Goal: Task Accomplishment & Management: Use online tool/utility

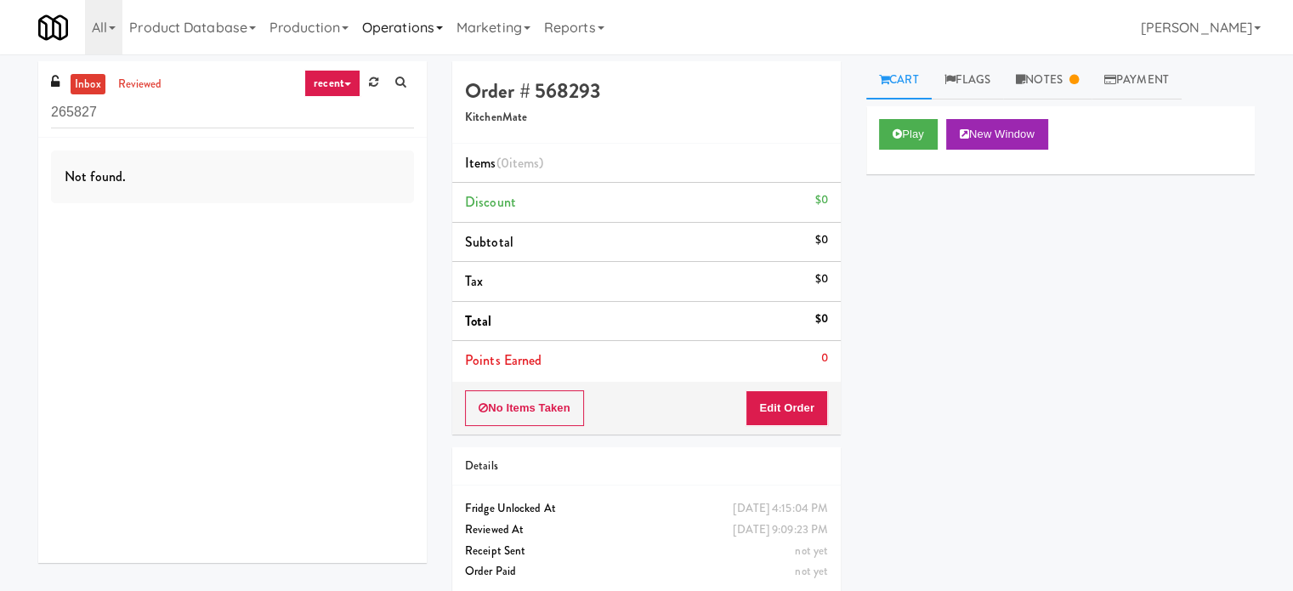
click at [418, 19] on link "Operations" at bounding box center [402, 27] width 94 height 54
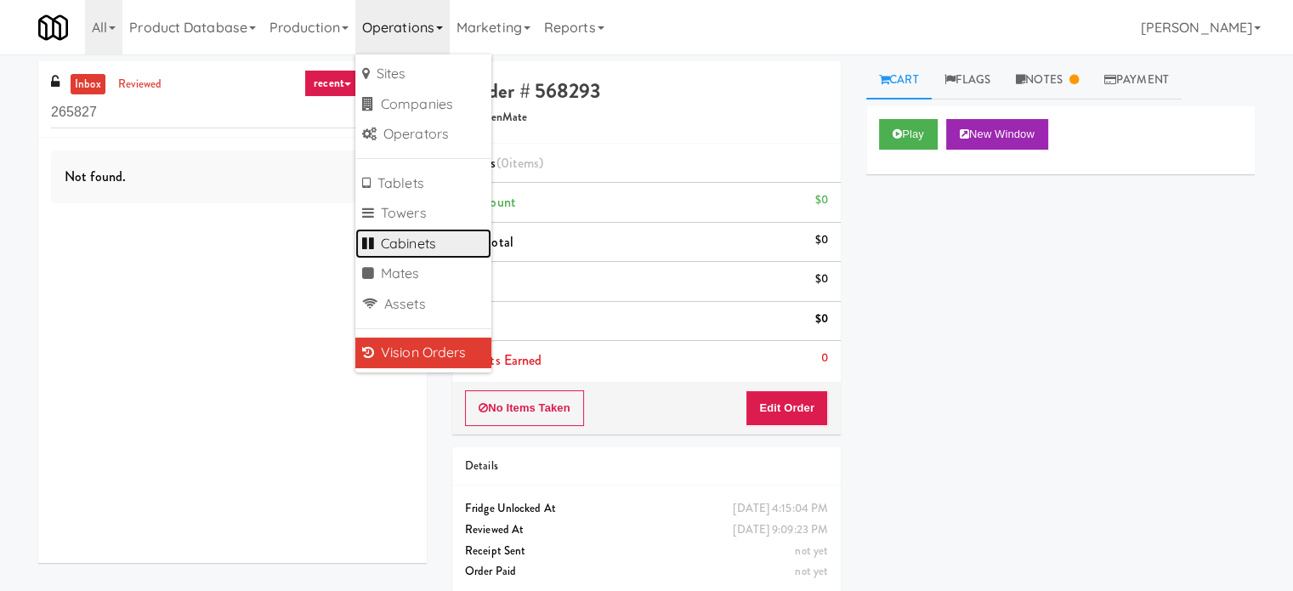
click at [411, 247] on link "Cabinets" at bounding box center [423, 244] width 136 height 31
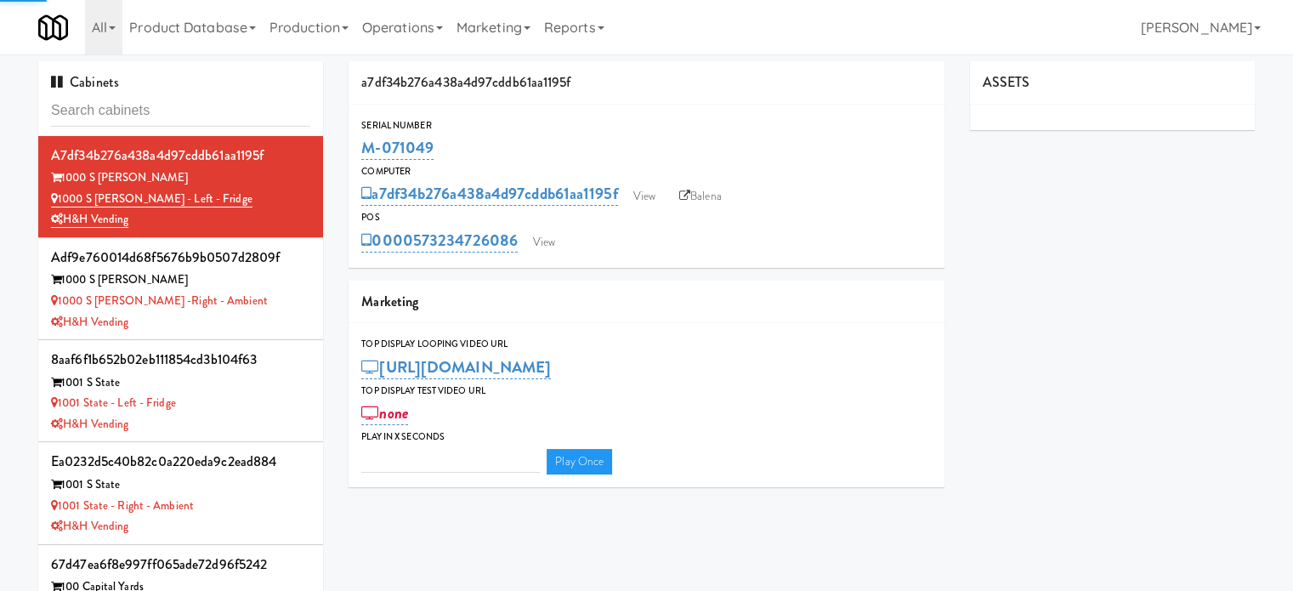
click at [196, 117] on input "text" at bounding box center [180, 110] width 259 height 31
type input "3"
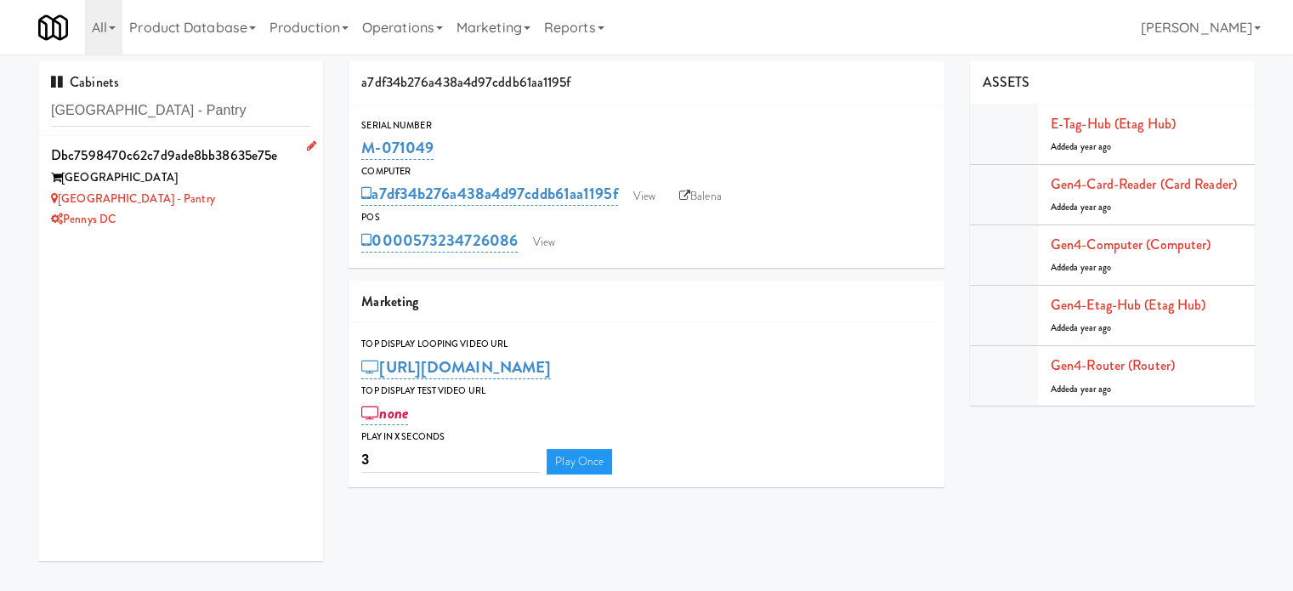
type input "[GEOGRAPHIC_DATA] - Pantry"
click at [275, 196] on div "[GEOGRAPHIC_DATA] - Pantry" at bounding box center [180, 199] width 259 height 21
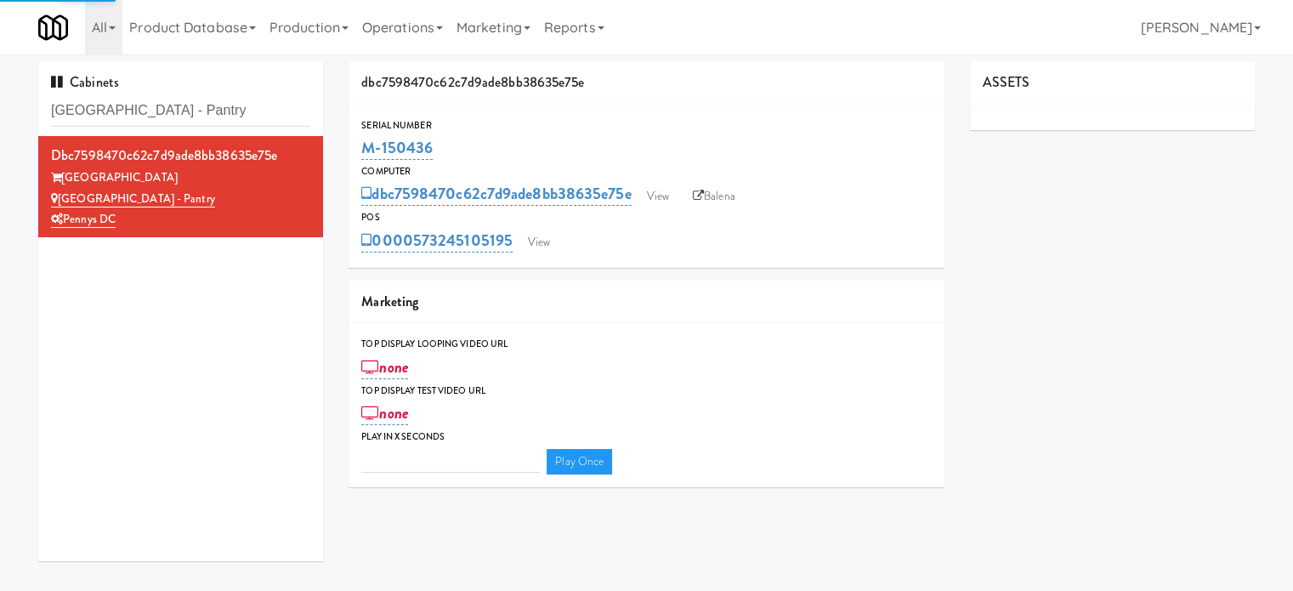
type input "3"
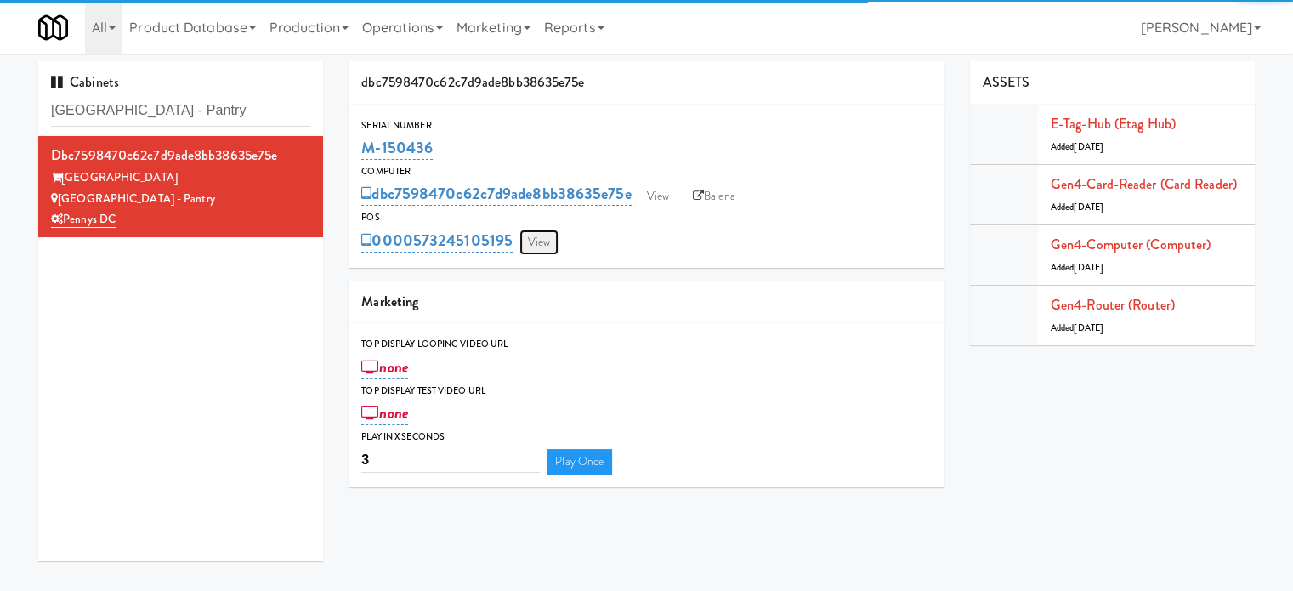
click at [550, 245] on link "View" at bounding box center [538, 241] width 39 height 25
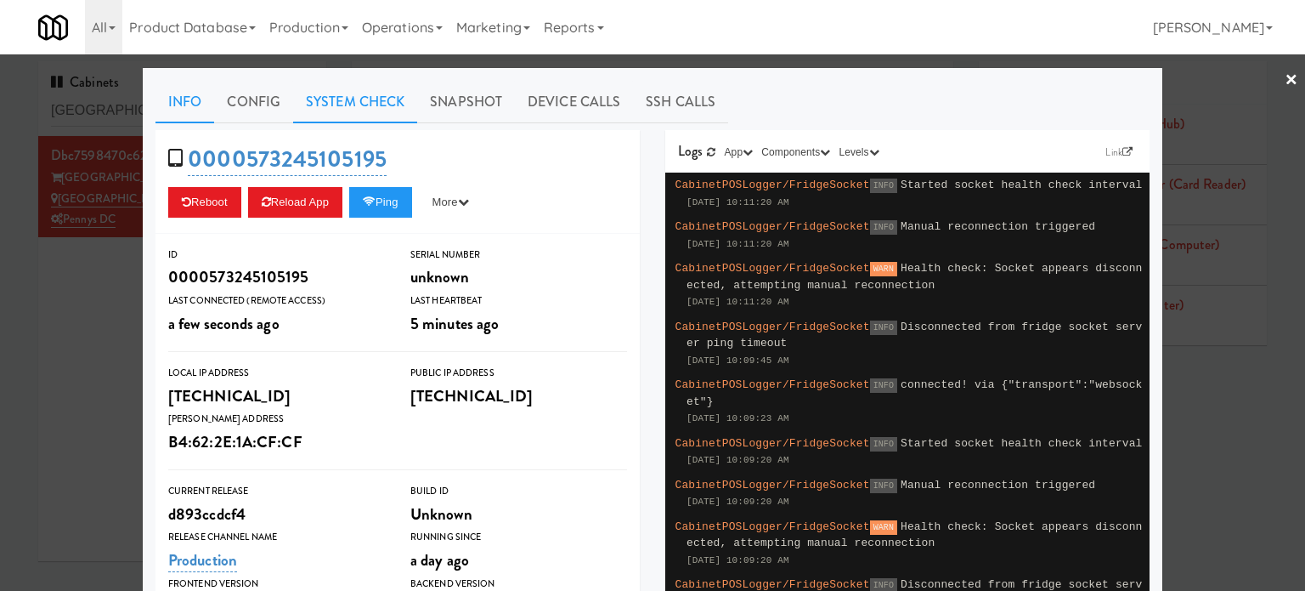
drag, startPoint x: 343, startPoint y: 105, endPoint x: 329, endPoint y: 107, distance: 14.7
click at [343, 104] on link "System Check" at bounding box center [355, 102] width 124 height 42
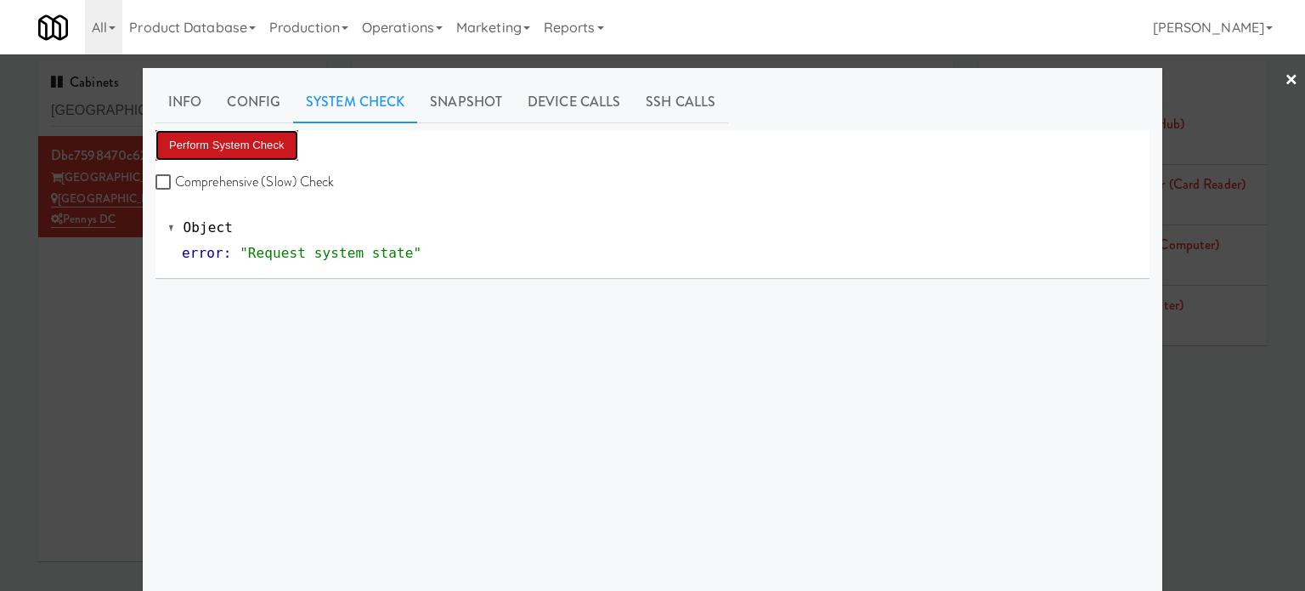
click at [235, 144] on button "Perform System Check" at bounding box center [227, 145] width 143 height 31
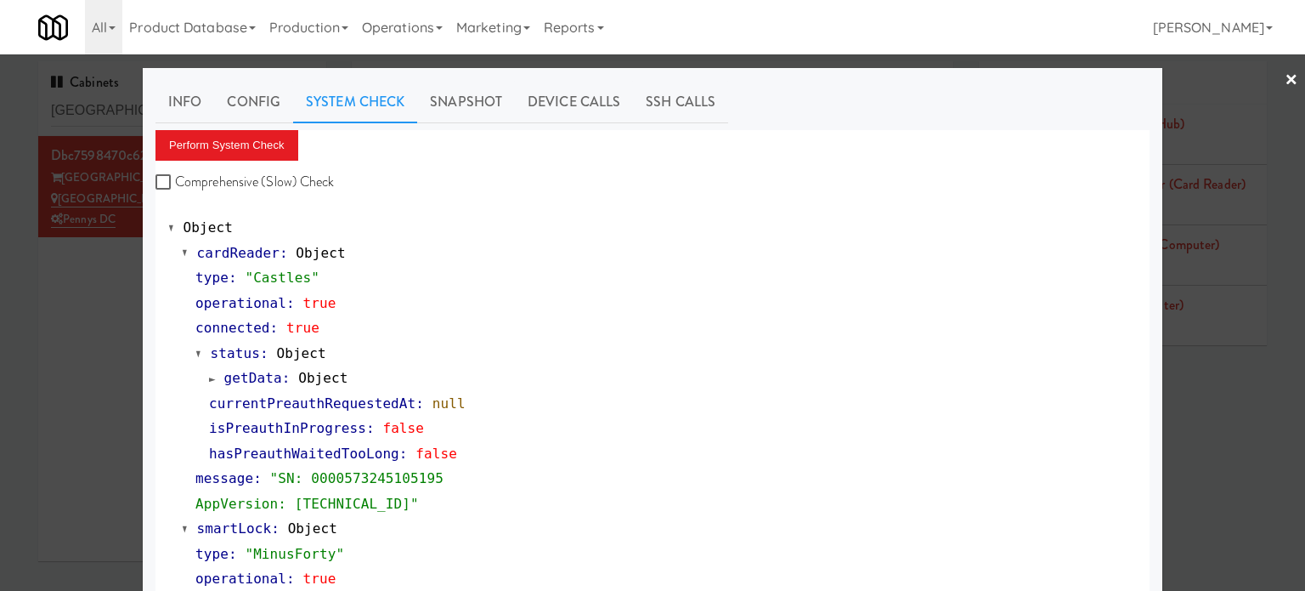
drag, startPoint x: 103, startPoint y: 380, endPoint x: 195, endPoint y: 207, distance: 195.8
click at [102, 380] on div at bounding box center [652, 295] width 1305 height 591
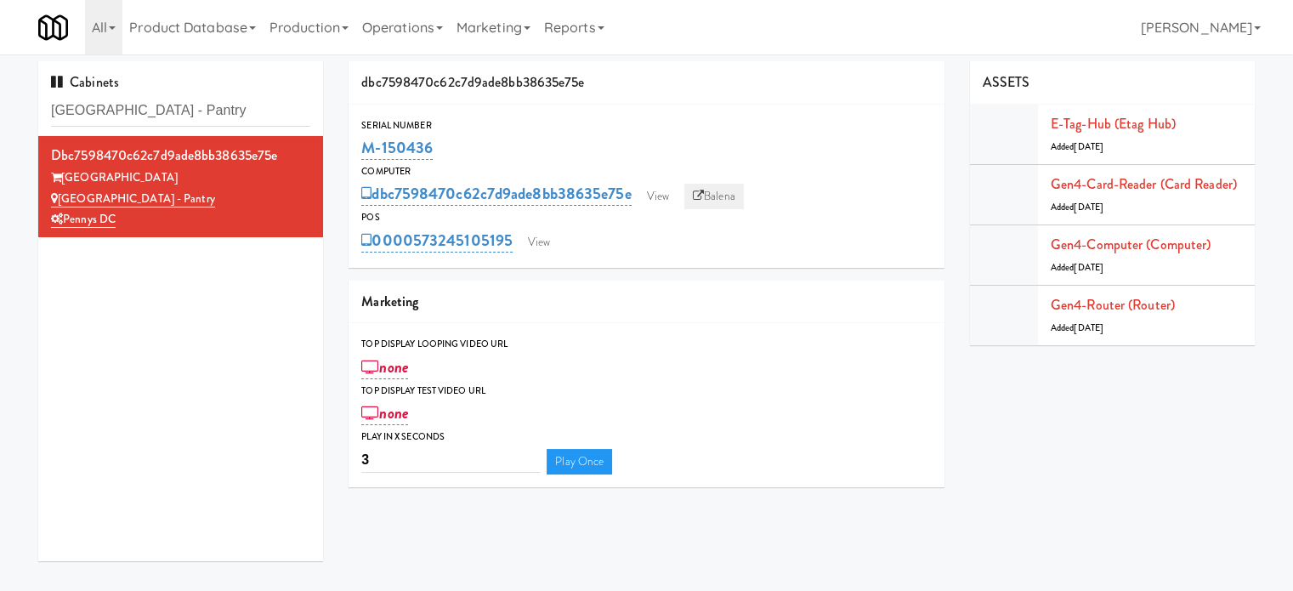
click at [730, 196] on link "Balena" at bounding box center [713, 196] width 59 height 25
click at [263, 101] on input "[GEOGRAPHIC_DATA] - Pantry" at bounding box center [180, 110] width 259 height 31
click at [263, 103] on input "[GEOGRAPHIC_DATA] - Pantry" at bounding box center [180, 110] width 259 height 31
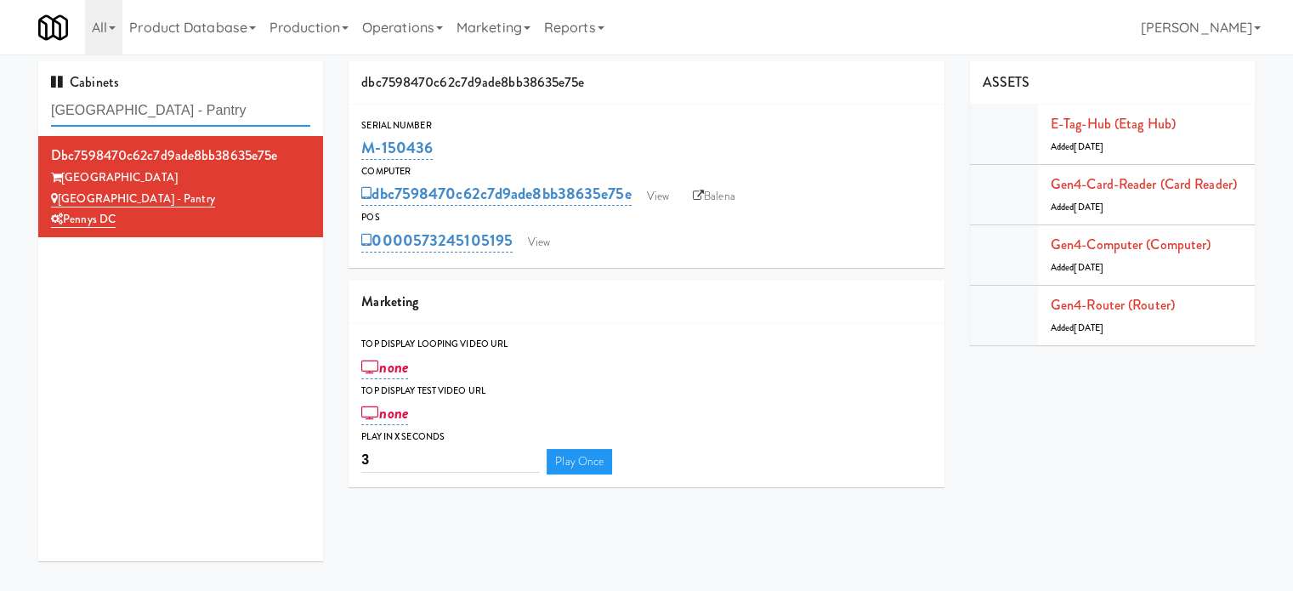
click at [263, 103] on input "[GEOGRAPHIC_DATA] - Pantry" at bounding box center [180, 110] width 259 height 31
paste input "Avant HP - Cooler - Left"
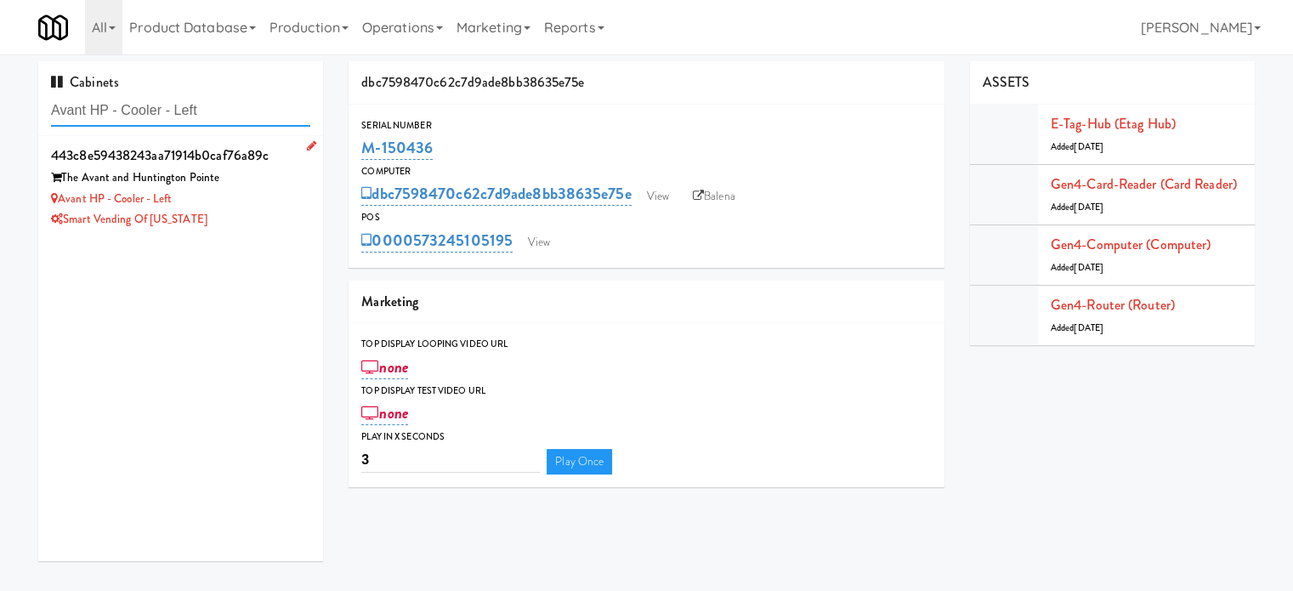
type input "Avant HP - Cooler - Left"
click at [266, 198] on div "Avant HP - Cooler - Left" at bounding box center [180, 199] width 259 height 21
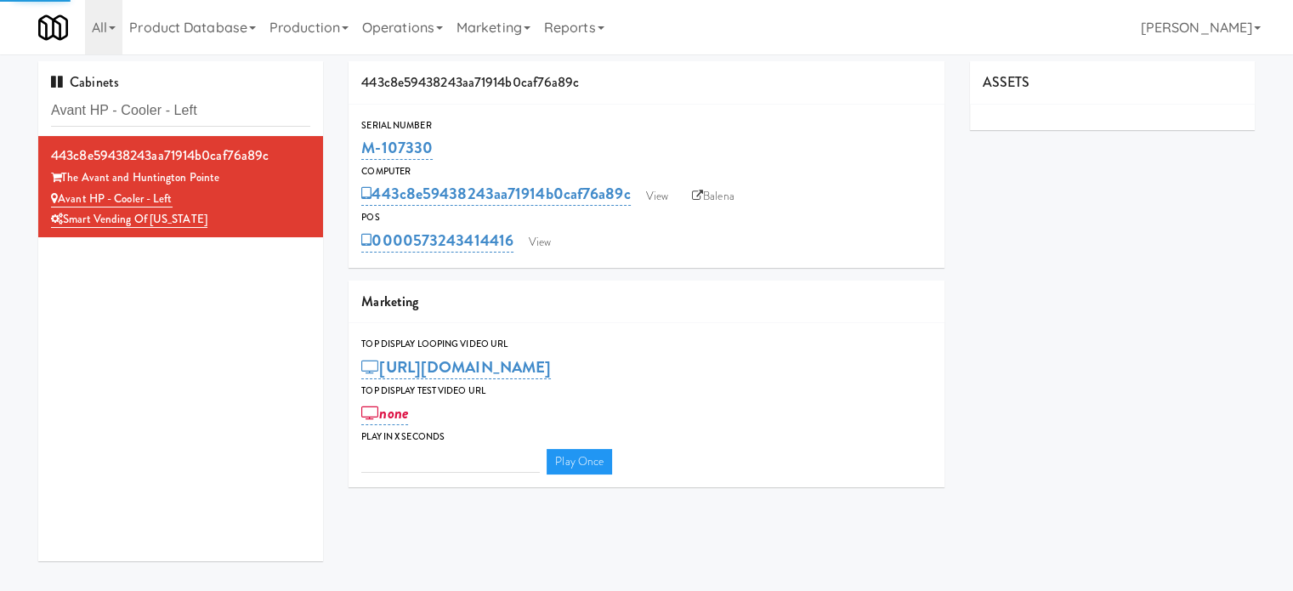
type input "3"
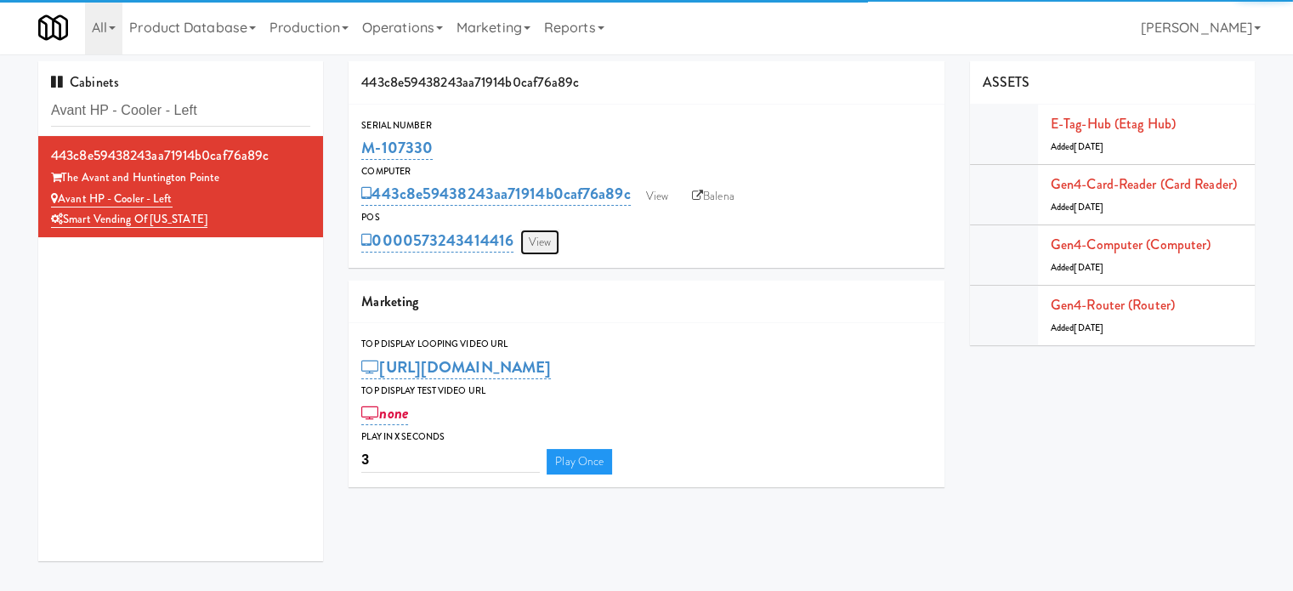
click at [543, 239] on link "View" at bounding box center [539, 241] width 39 height 25
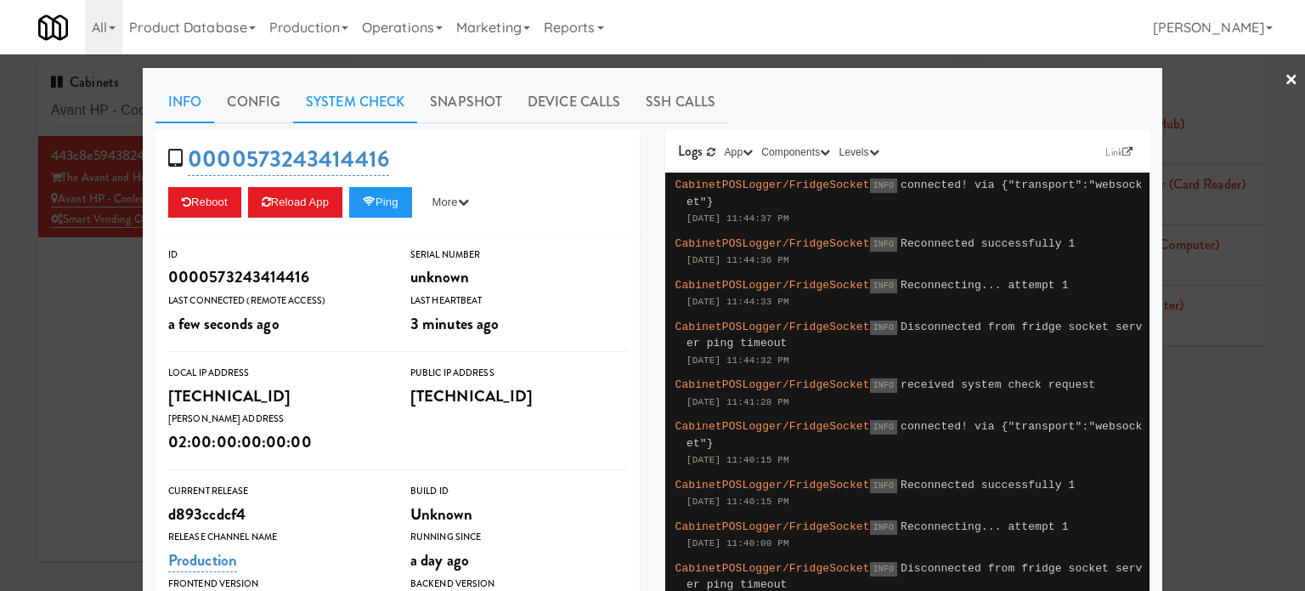
click at [331, 95] on link "System Check" at bounding box center [355, 102] width 124 height 42
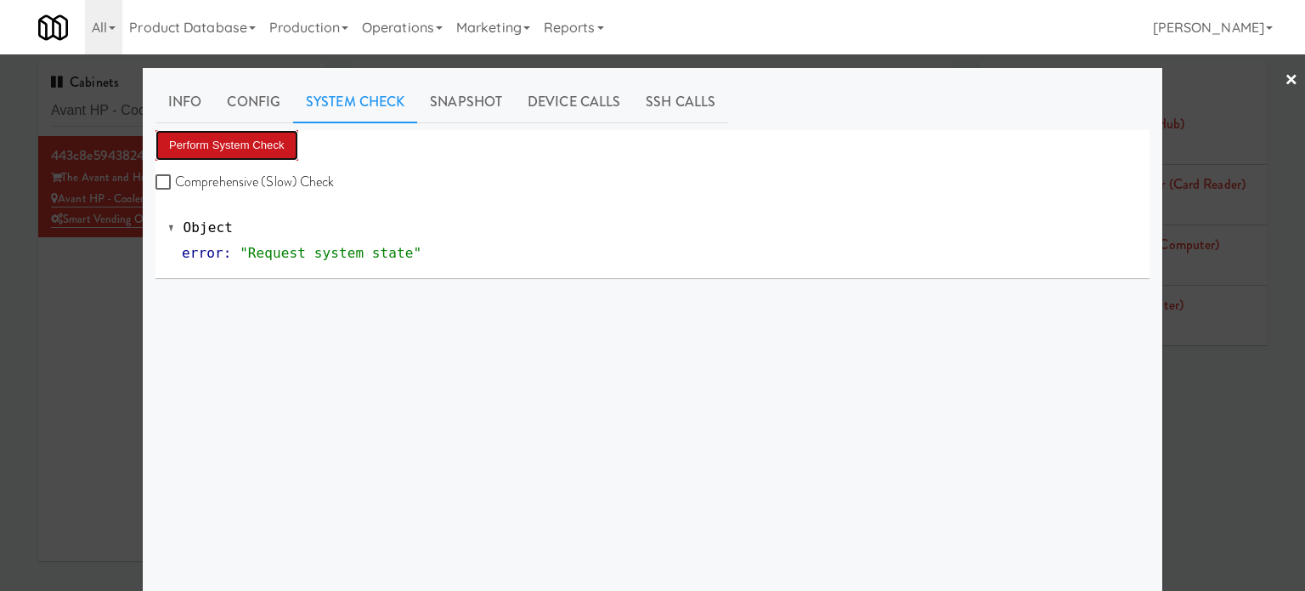
click at [255, 148] on button "Perform System Check" at bounding box center [227, 145] width 143 height 31
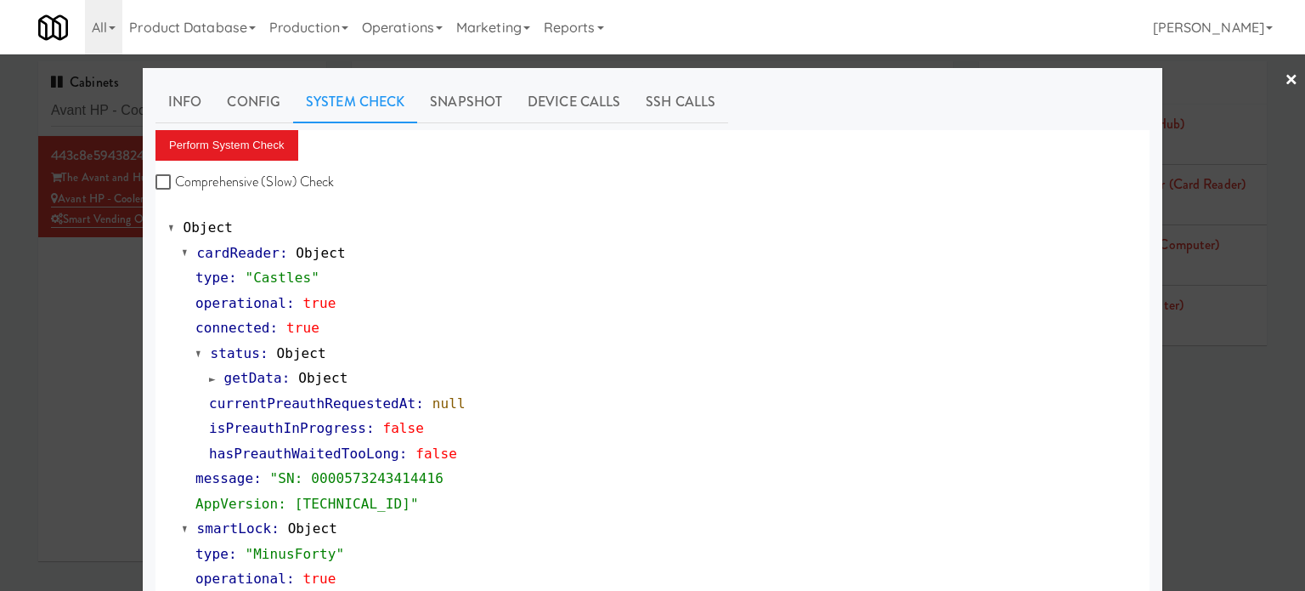
click at [38, 308] on div at bounding box center [652, 295] width 1305 height 591
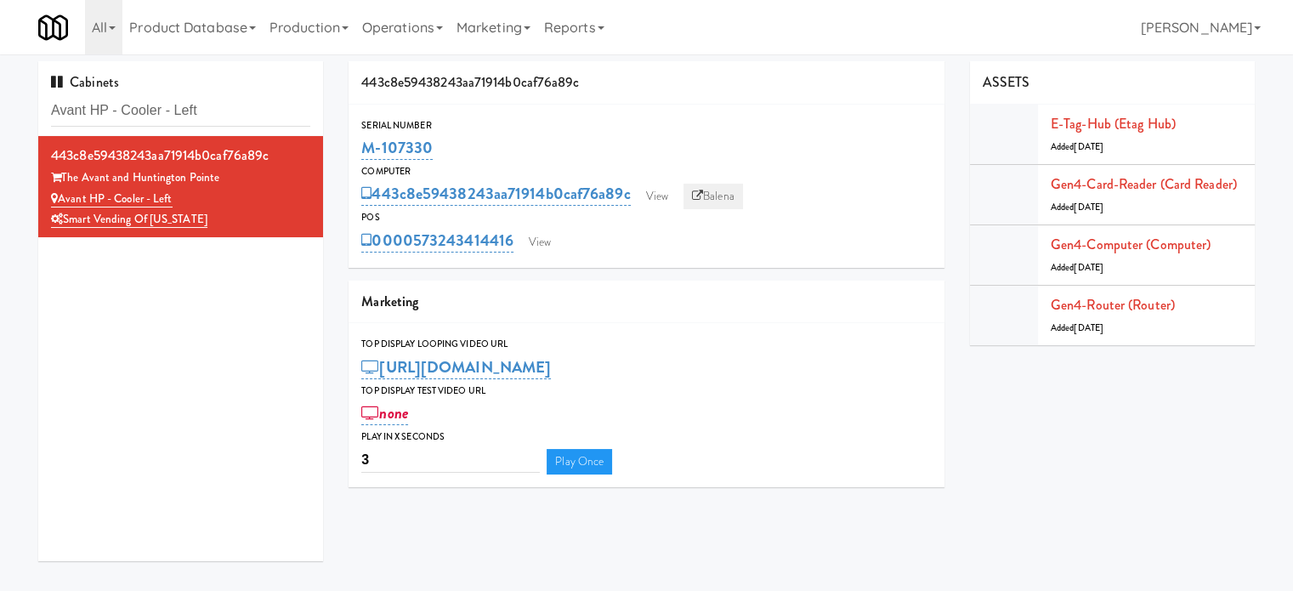
click at [727, 193] on link "Balena" at bounding box center [712, 196] width 59 height 25
click at [224, 99] on input "Avant HP - Cooler - Left" at bounding box center [180, 110] width 259 height 31
click at [224, 104] on input "Avant HP - Cooler - Left" at bounding box center [180, 110] width 259 height 31
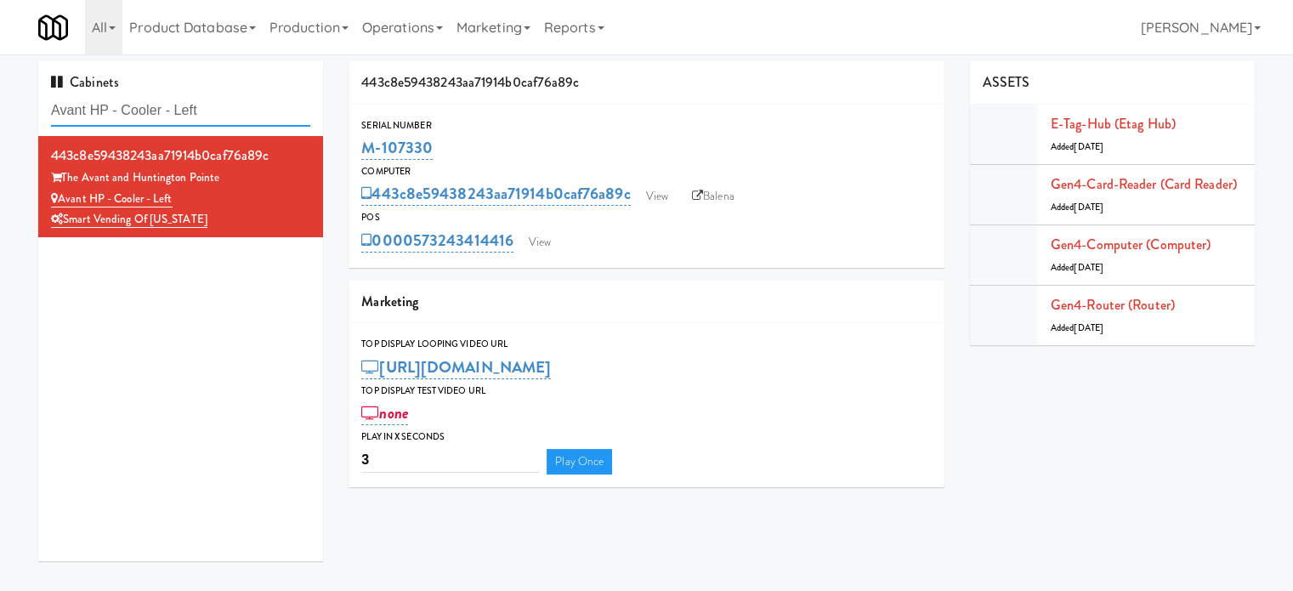
paste input "Avant HP - Cooler - Middle"
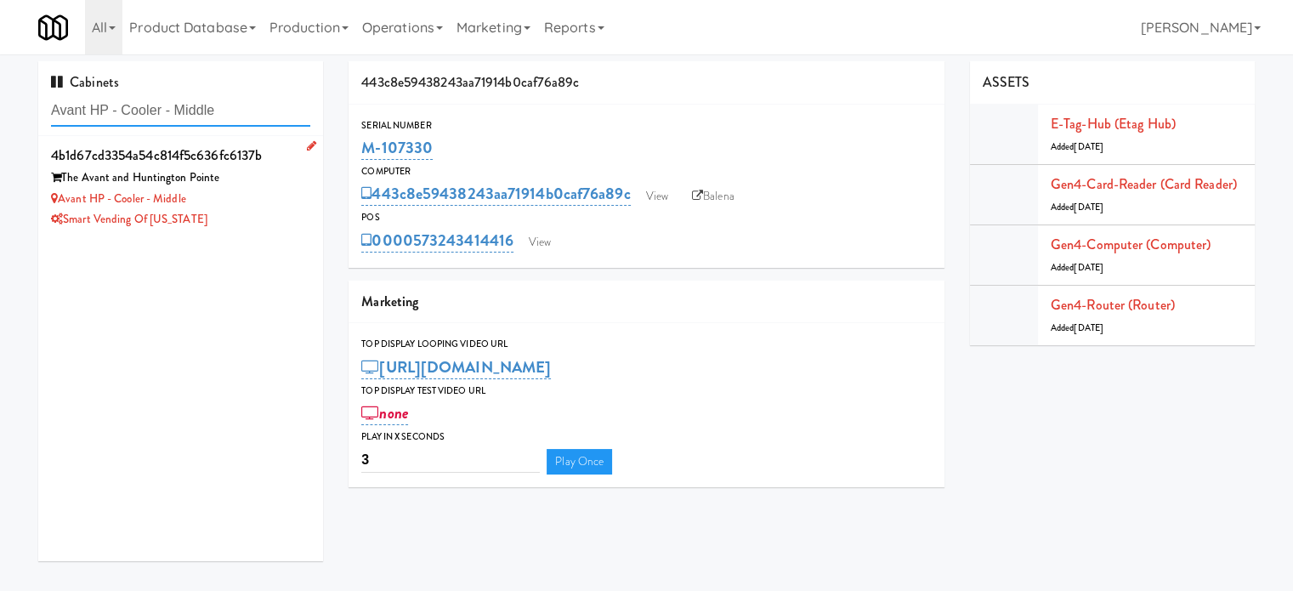
type input "Avant HP - Cooler - Middle"
click at [276, 204] on div "Avant HP - Cooler - Middle" at bounding box center [180, 199] width 259 height 21
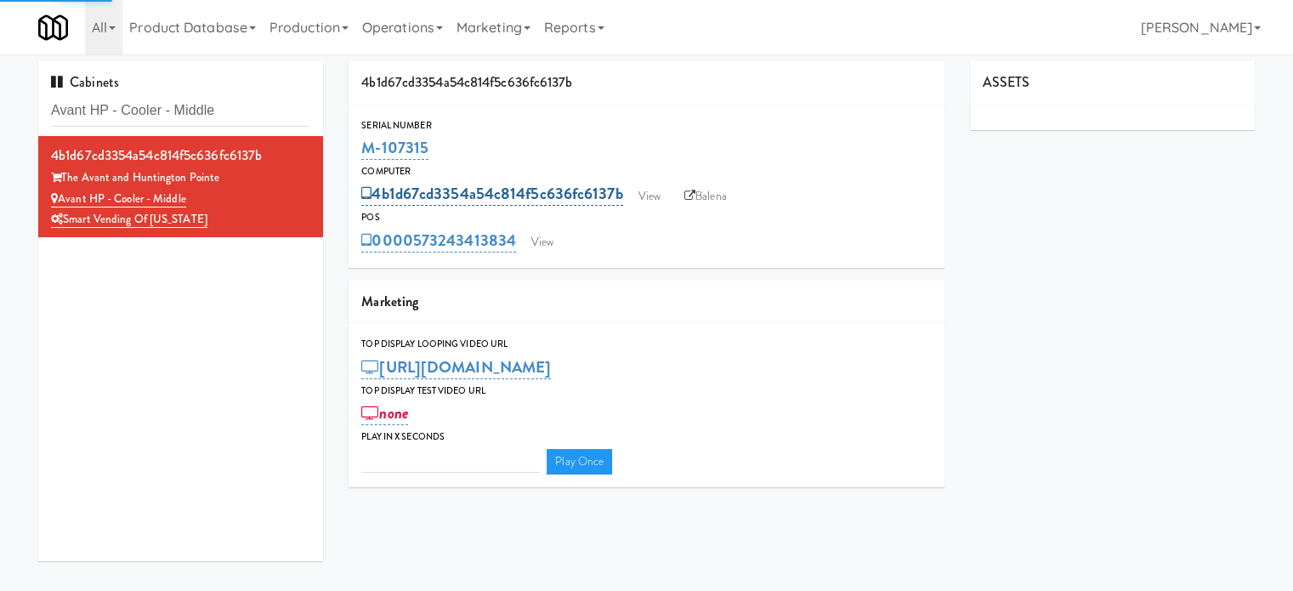
type input "3"
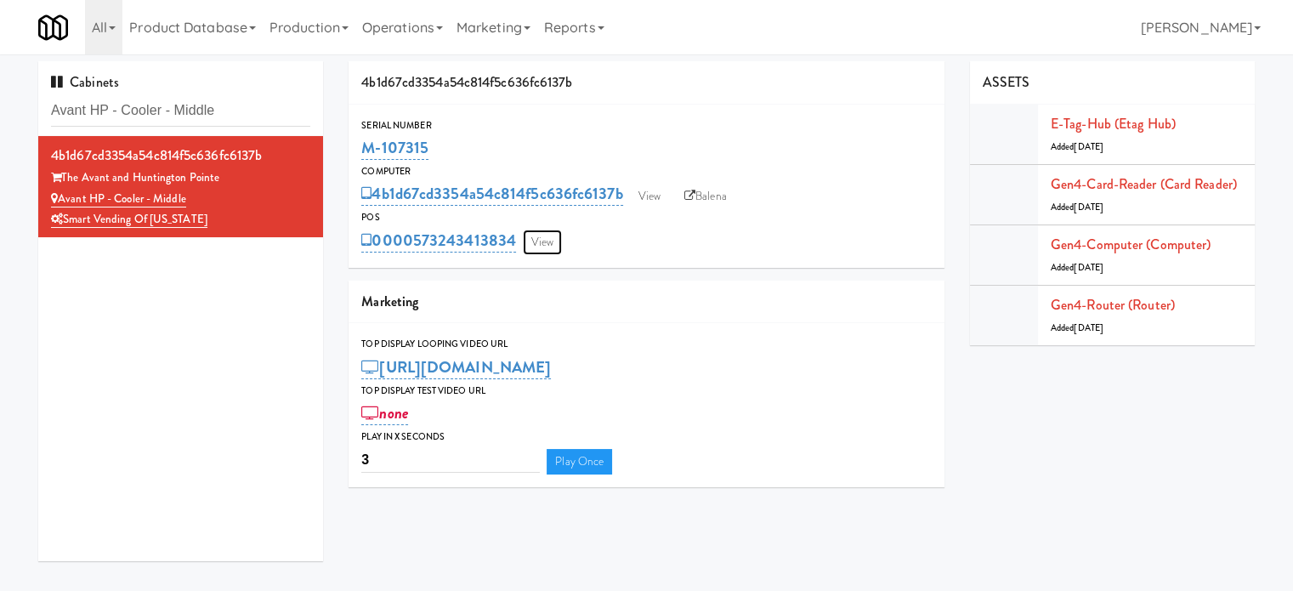
click at [540, 244] on link "View" at bounding box center [542, 241] width 39 height 25
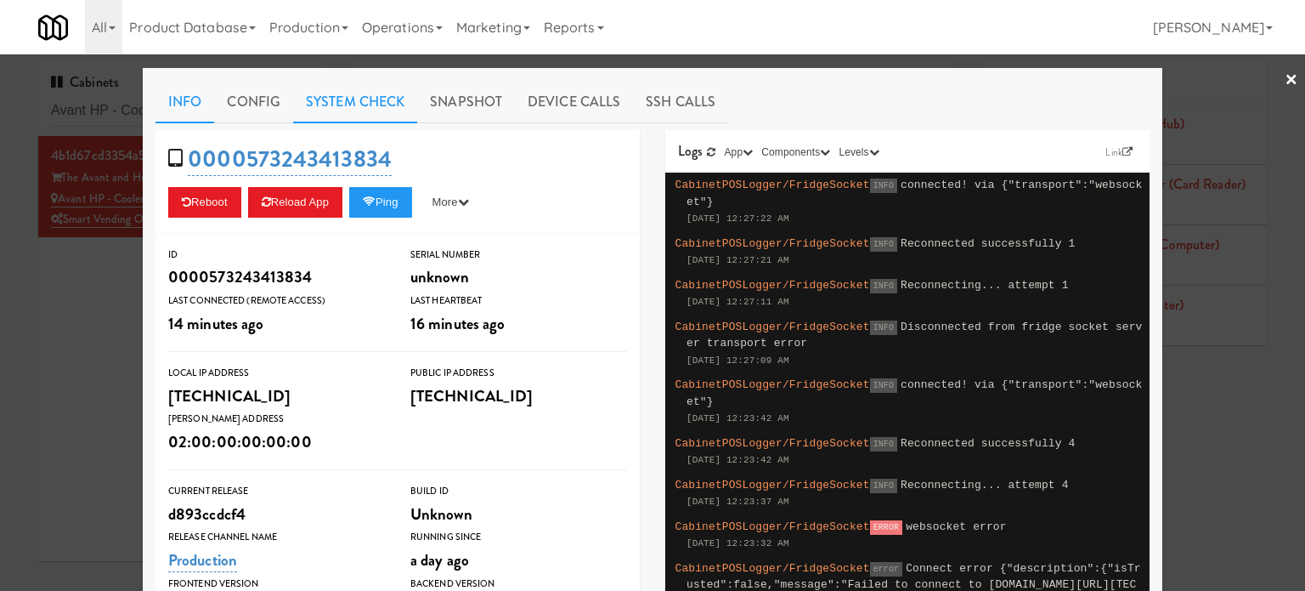
drag, startPoint x: 331, startPoint y: 105, endPoint x: 382, endPoint y: 88, distance: 53.2
click at [333, 105] on link "System Check" at bounding box center [355, 102] width 124 height 42
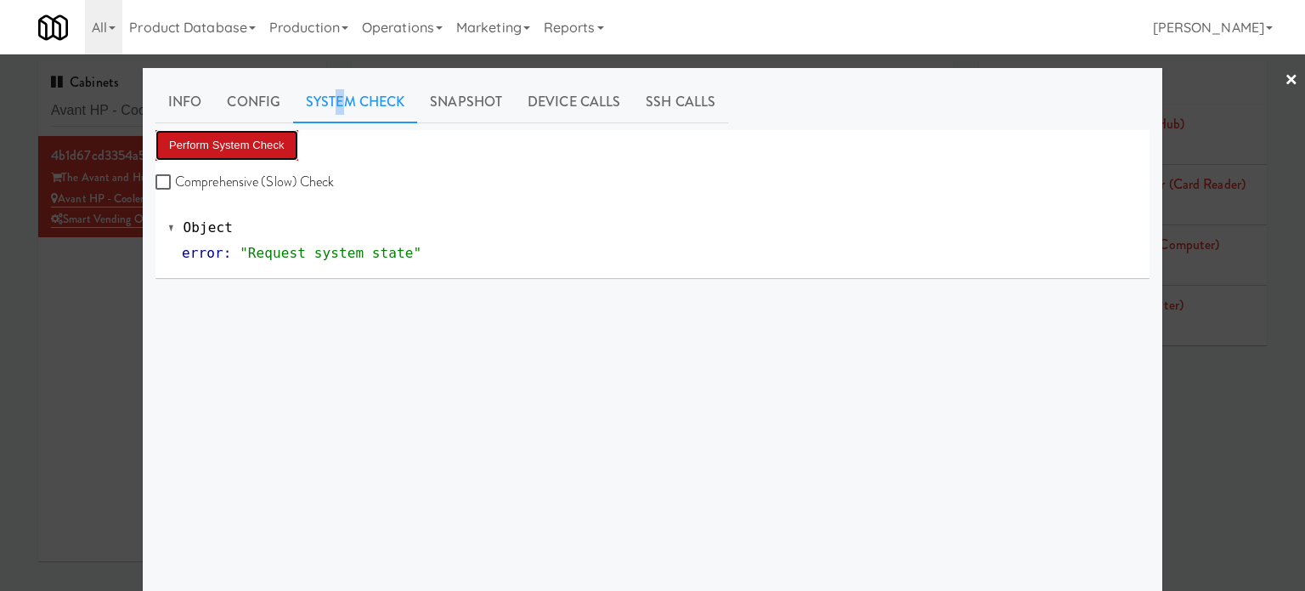
click at [269, 154] on button "Perform System Check" at bounding box center [227, 145] width 143 height 31
click at [245, 139] on button "Perform System Check" at bounding box center [227, 145] width 143 height 31
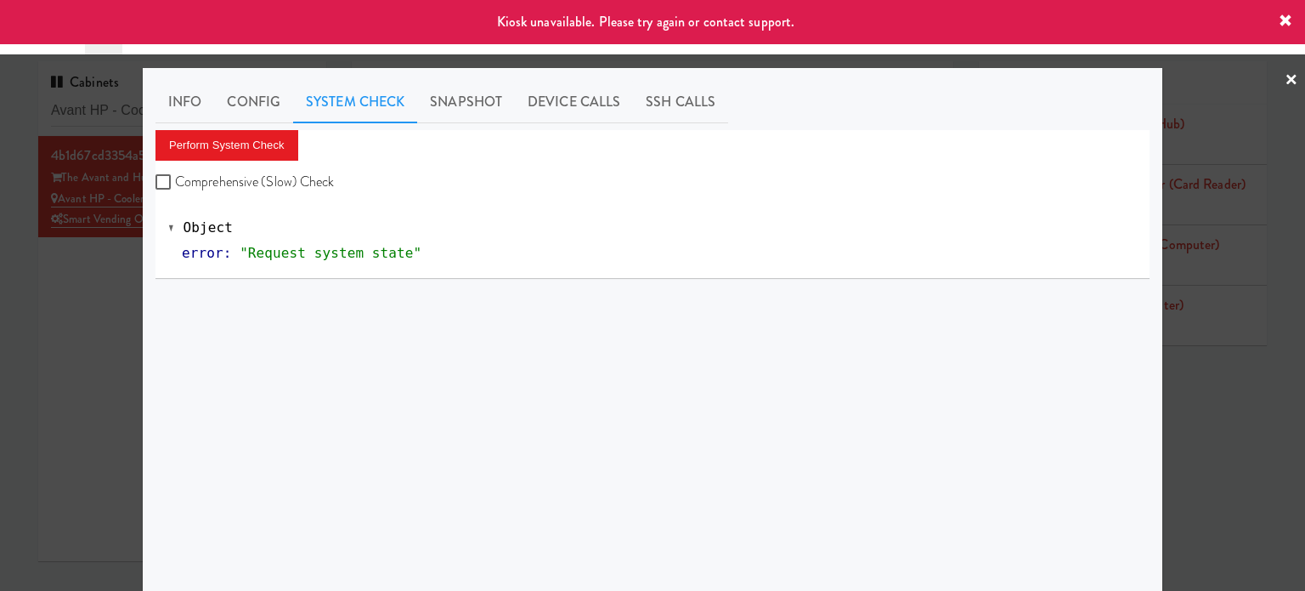
click at [100, 269] on div at bounding box center [652, 295] width 1305 height 591
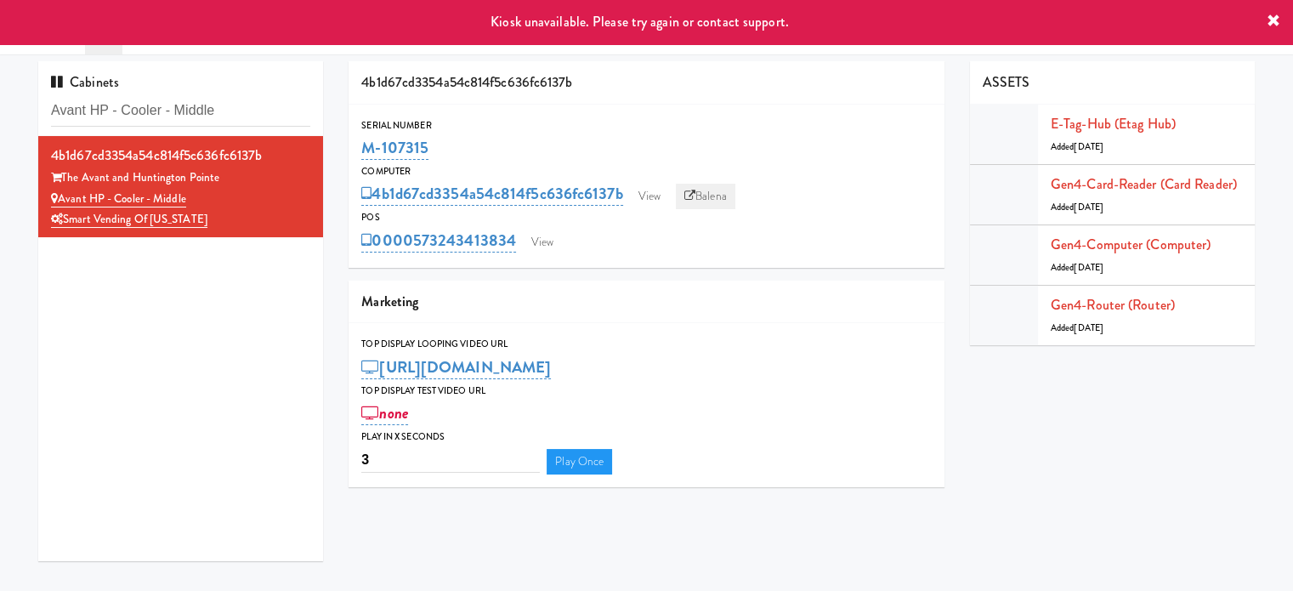
click at [713, 197] on link "Balena" at bounding box center [705, 196] width 59 height 25
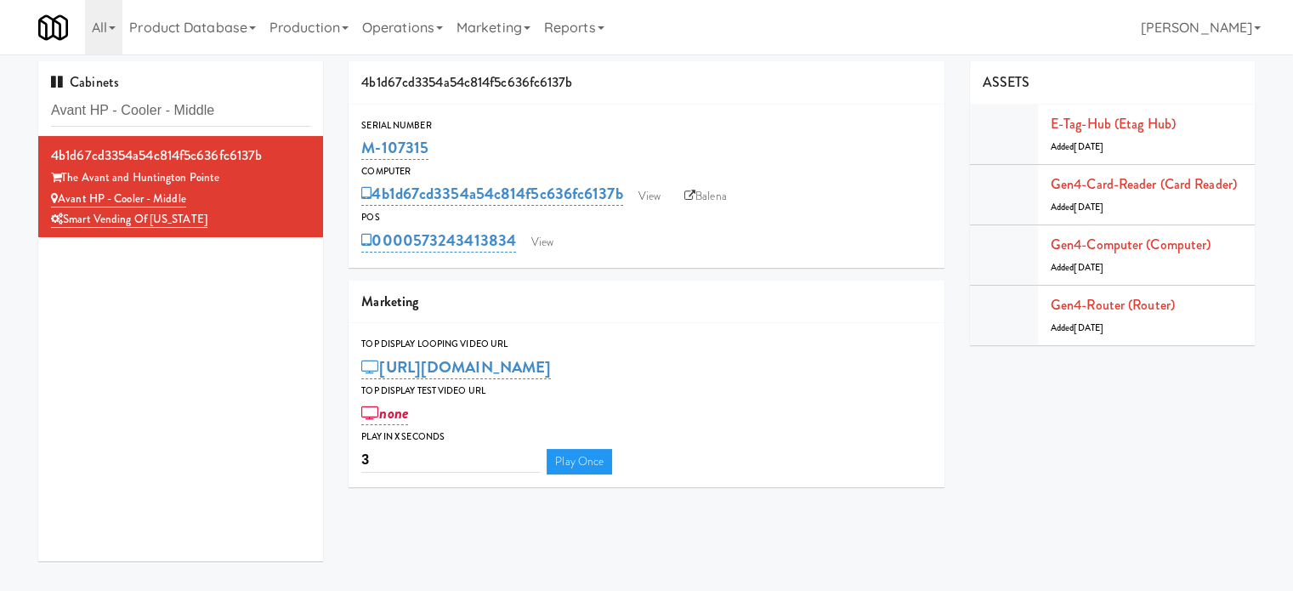
drag, startPoint x: 433, startPoint y: 147, endPoint x: 358, endPoint y: 144, distance: 75.7
click at [358, 144] on div "Serial Number M-107315" at bounding box center [646, 140] width 596 height 46
copy link "M-107315"
